Goal: Unclear: Browse casually

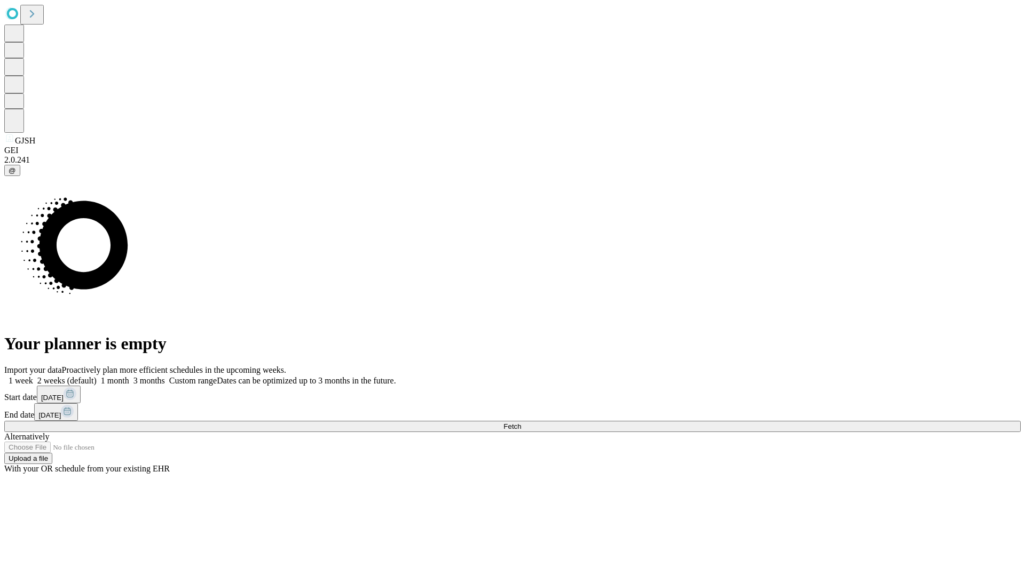
click at [521, 423] on span "Fetch" at bounding box center [512, 427] width 18 height 8
